Goal: Download file/media

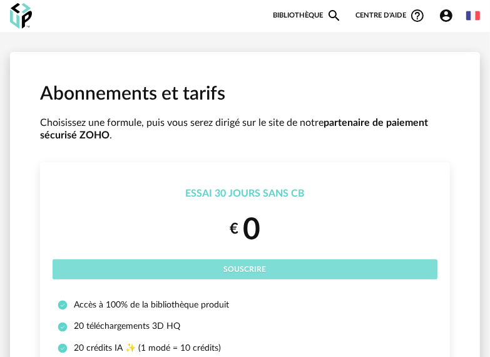
click at [260, 263] on button "Souscrire" at bounding box center [245, 269] width 385 height 20
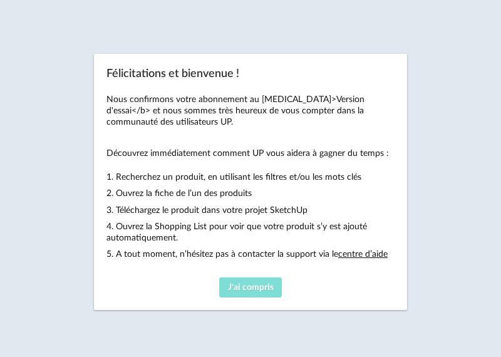
click at [236, 289] on span "J'ai compris" at bounding box center [251, 287] width 46 height 9
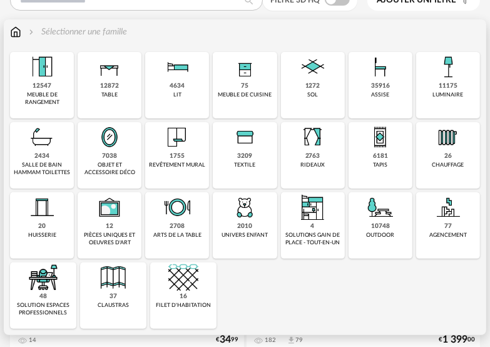
scroll to position [125, 0]
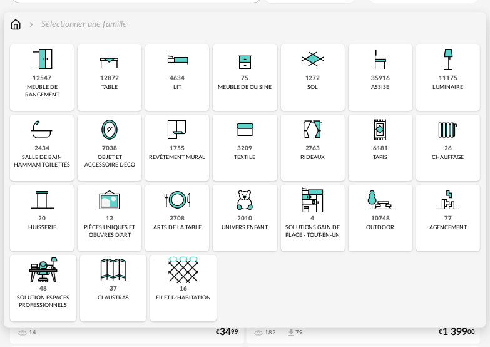
click at [55, 86] on div "meuble de rangement" at bounding box center [42, 91] width 56 height 14
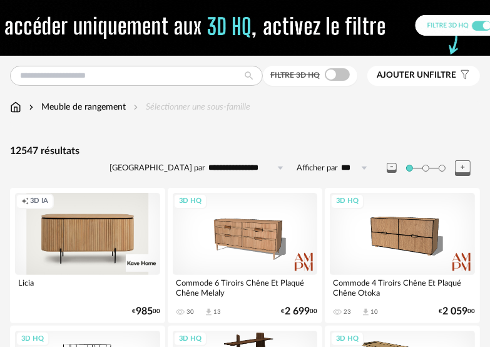
scroll to position [27, 0]
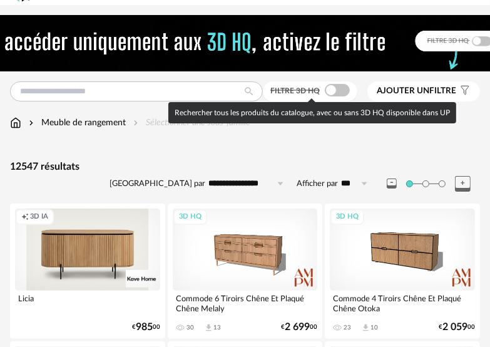
click at [335, 89] on span at bounding box center [337, 90] width 25 height 13
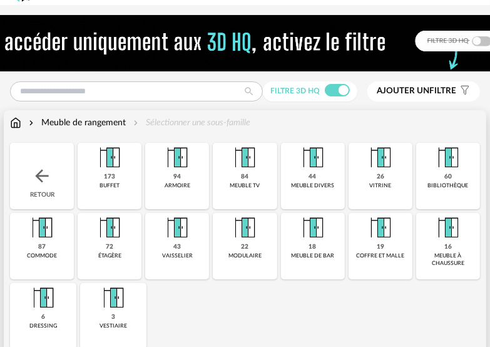
click at [116, 122] on div "Meuble de rangement" at bounding box center [76, 122] width 100 height 13
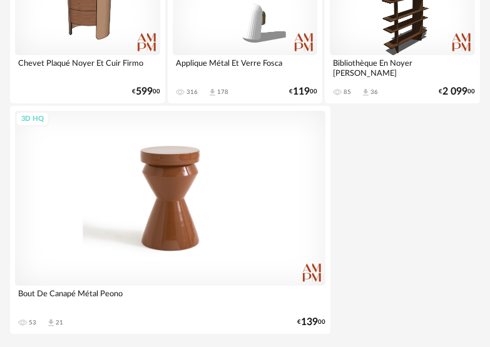
scroll to position [4790, 0]
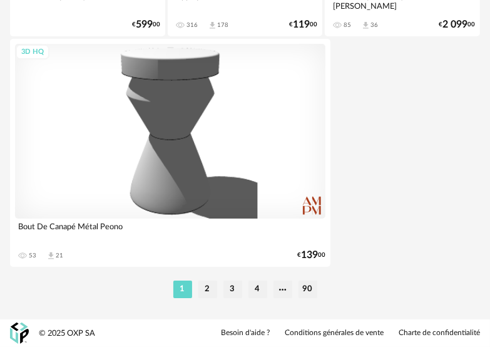
drag, startPoint x: 203, startPoint y: 293, endPoint x: 198, endPoint y: 285, distance: 9.0
click at [200, 288] on li "2" at bounding box center [207, 289] width 19 height 18
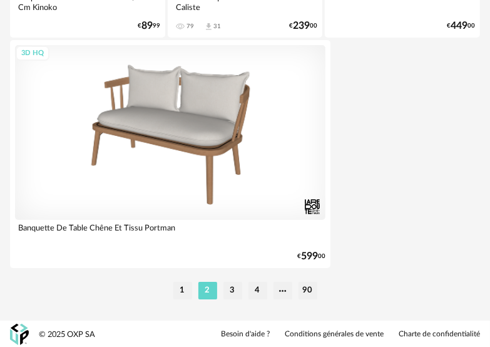
scroll to position [4790, 0]
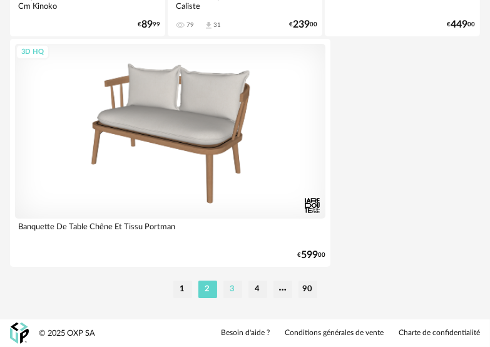
click at [227, 287] on li "3" at bounding box center [232, 289] width 19 height 18
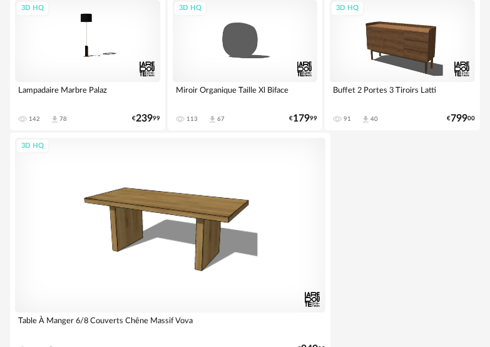
scroll to position [4790, 0]
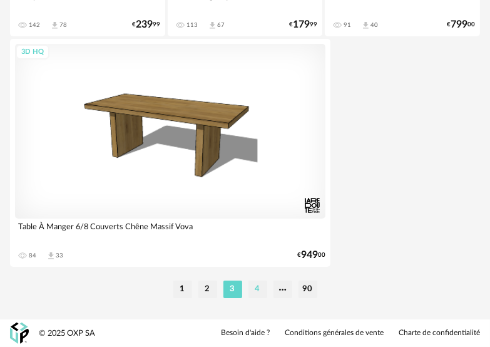
click at [255, 288] on li "4" at bounding box center [257, 289] width 19 height 18
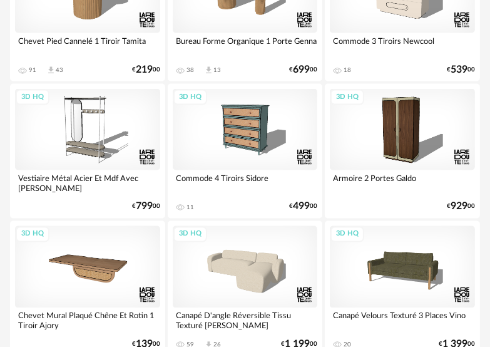
scroll to position [1127, 0]
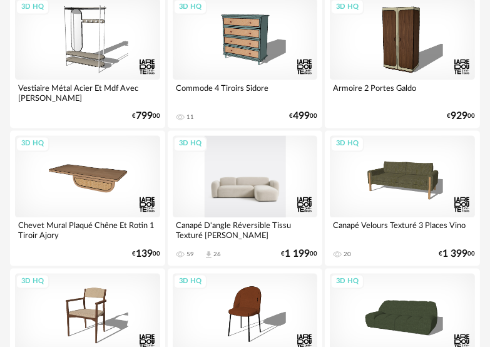
click at [240, 175] on div "3D HQ" at bounding box center [245, 176] width 145 height 81
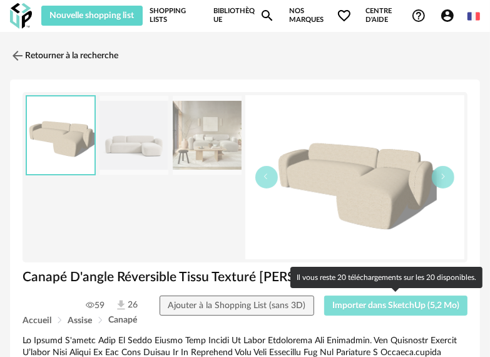
click at [338, 310] on button "Importer dans SketchUp (5,2 Mo)" at bounding box center [396, 305] width 144 height 20
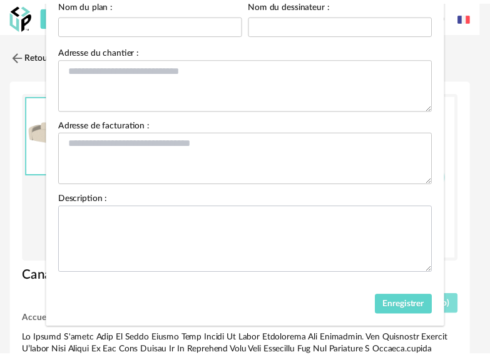
scroll to position [142, 0]
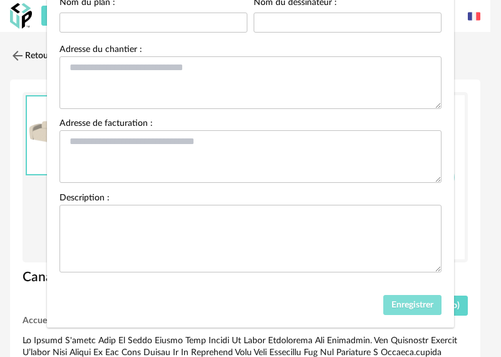
click at [392, 300] on span "Enregistrer" at bounding box center [412, 304] width 42 height 9
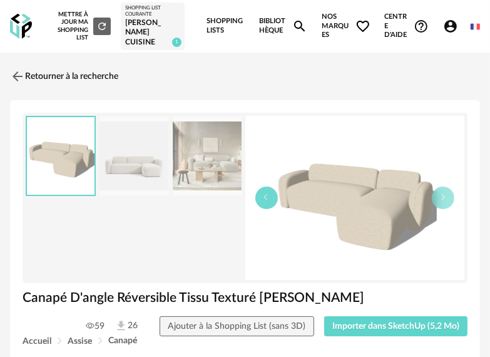
click at [270, 191] on button "button" at bounding box center [266, 198] width 23 height 23
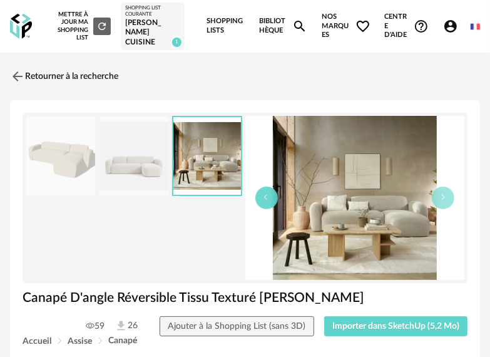
click at [270, 191] on button "button" at bounding box center [266, 198] width 23 height 23
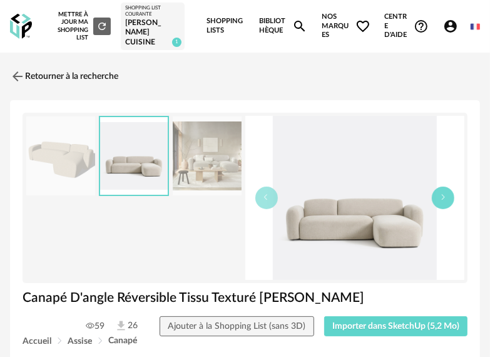
click at [446, 200] on button "button" at bounding box center [443, 198] width 23 height 23
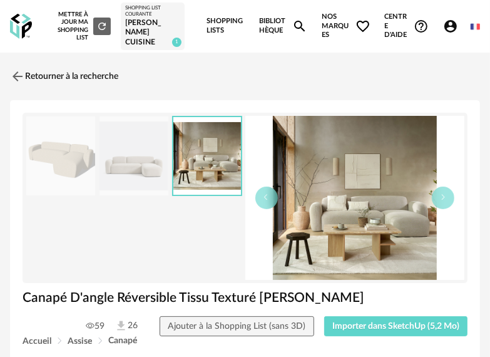
click at [356, 162] on img at bounding box center [355, 198] width 220 height 164
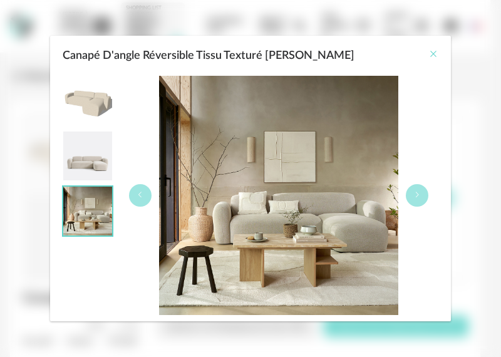
click at [433, 51] on icon "Close" at bounding box center [433, 54] width 10 height 10
